Goal: Find specific page/section: Find specific page/section

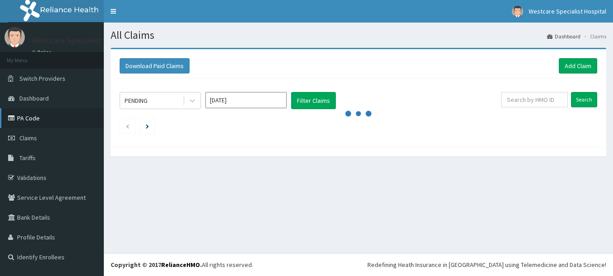
click at [26, 121] on link "PA Code" at bounding box center [52, 118] width 104 height 20
